Goal: Check status: Check status

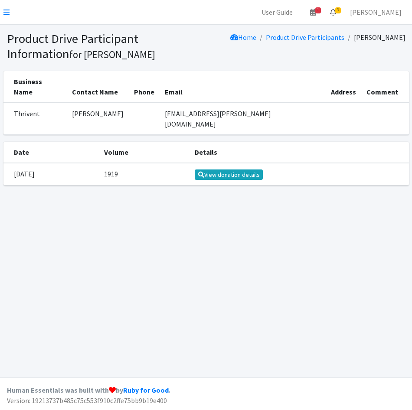
click at [336, 13] on icon at bounding box center [333, 12] width 6 height 7
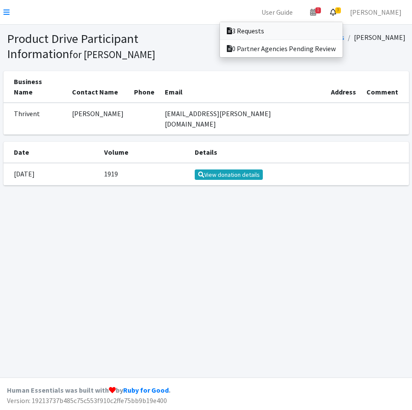
click at [328, 31] on link "3 Requests" at bounding box center [281, 30] width 123 height 17
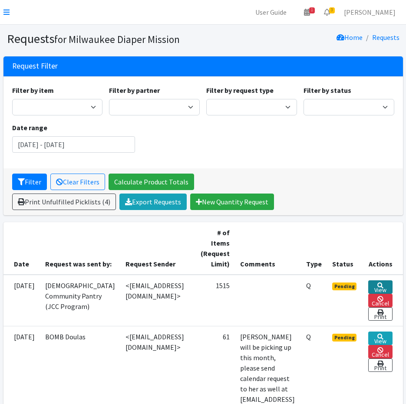
click at [392, 287] on link "View" at bounding box center [380, 286] width 24 height 13
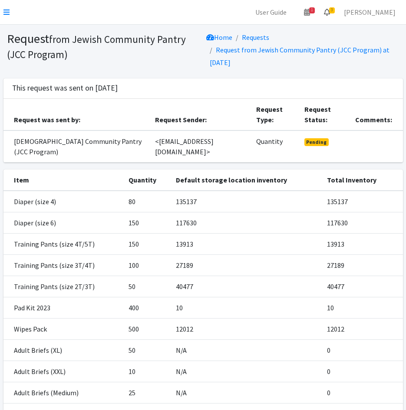
click at [334, 9] on span "3" at bounding box center [332, 10] width 6 height 6
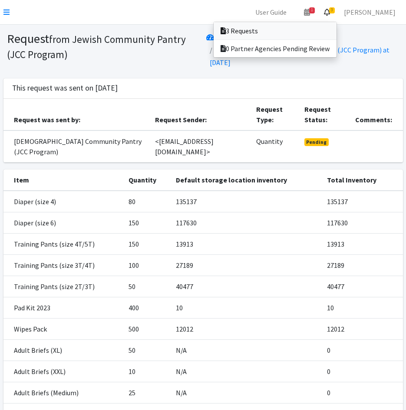
click at [336, 25] on link "3 Requests" at bounding box center [274, 30] width 123 height 17
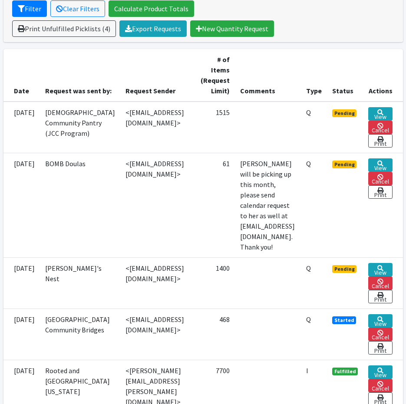
scroll to position [174, 0]
